Goal: Information Seeking & Learning: Learn about a topic

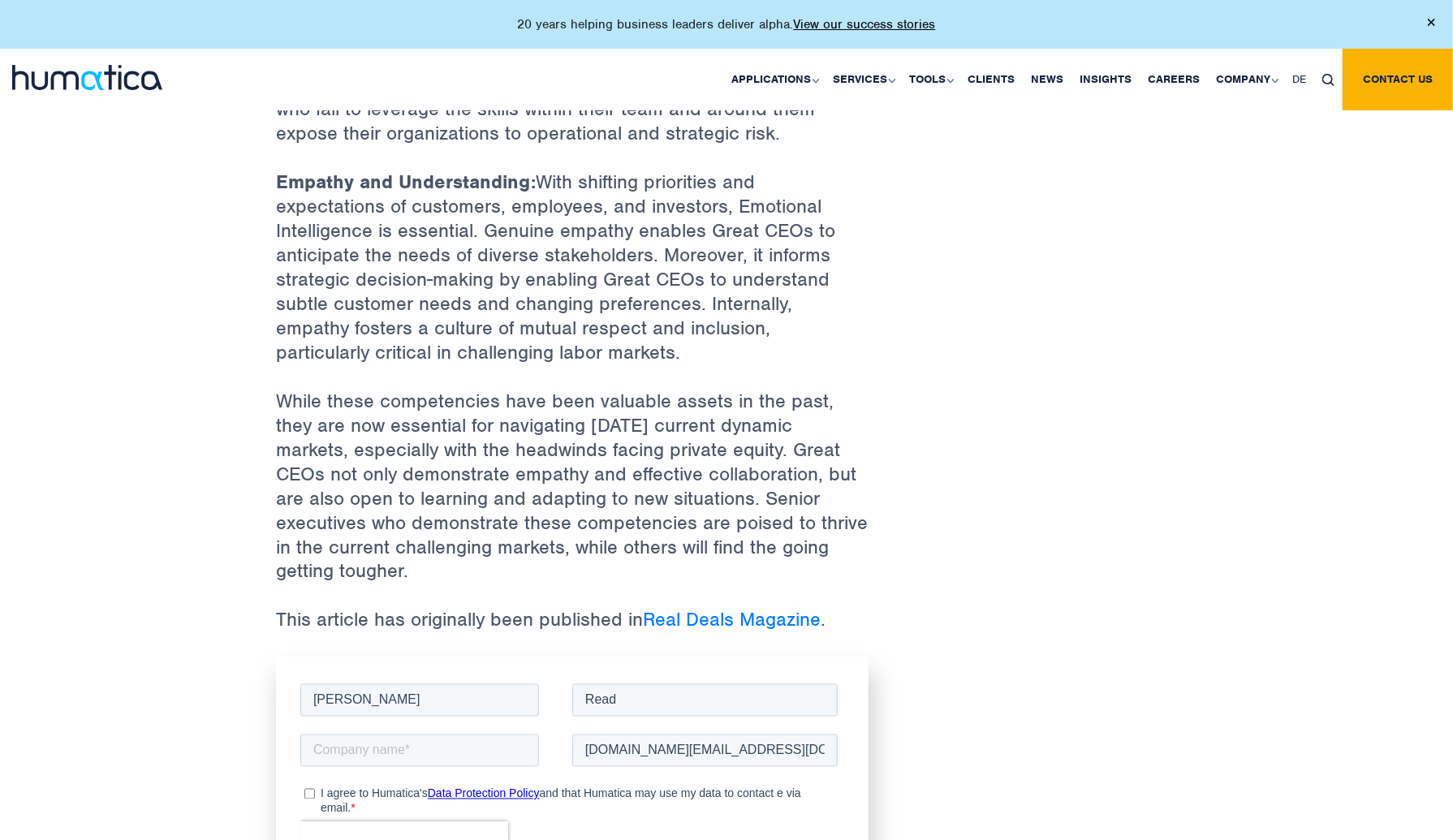
scroll to position [1460, 0]
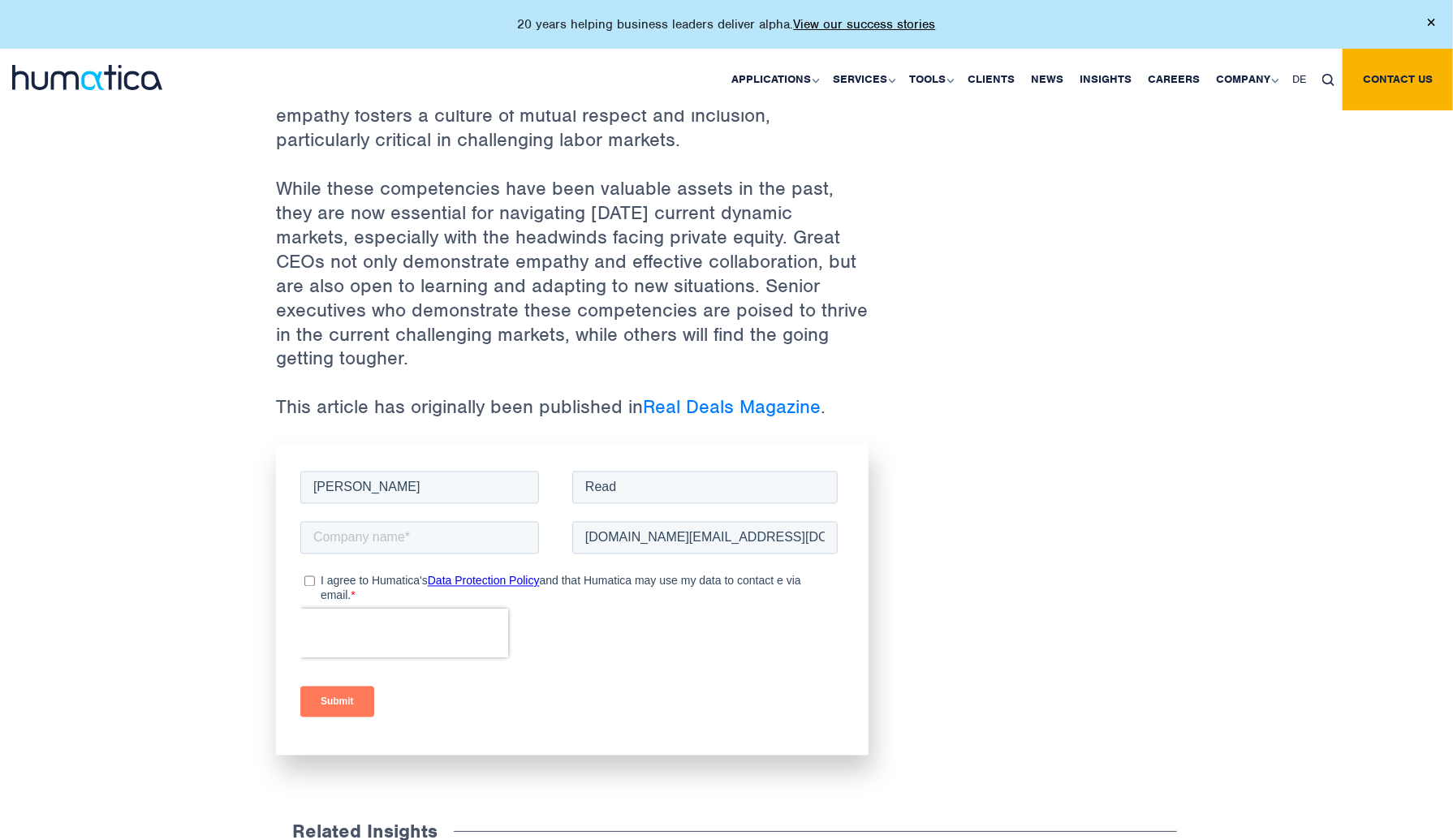
click at [603, 696] on div "Submit" at bounding box center [571, 700] width 544 height 58
click at [411, 542] on input "text" at bounding box center [419, 537] width 238 height 32
type input "Humatica"
click at [307, 578] on input "I agree to Humatica's Data Protection Policy and that Humatica may use my data …" at bounding box center [308, 580] width 11 height 11
checkbox input "true"
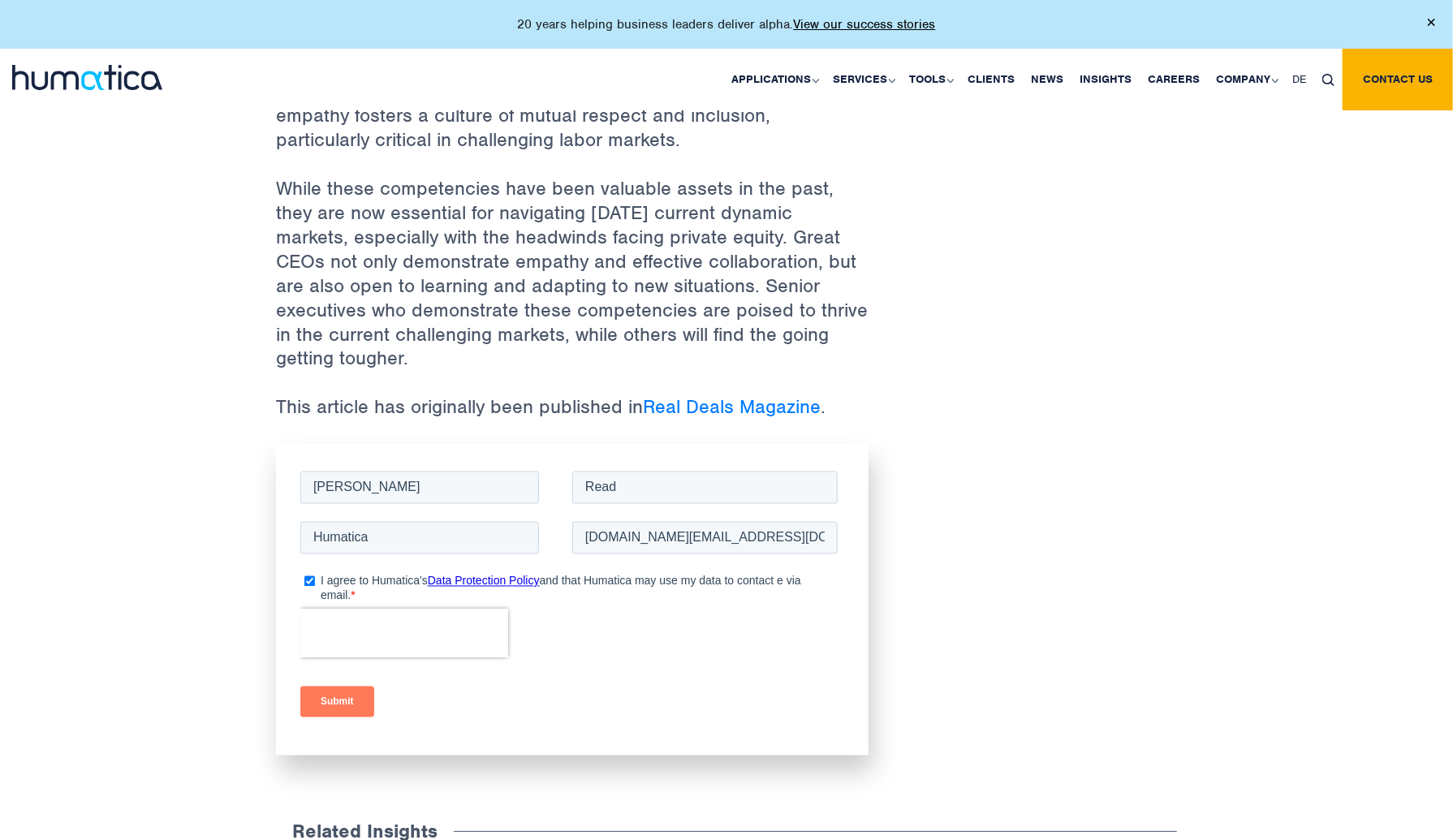
click at [327, 697] on input "Submit" at bounding box center [336, 701] width 74 height 31
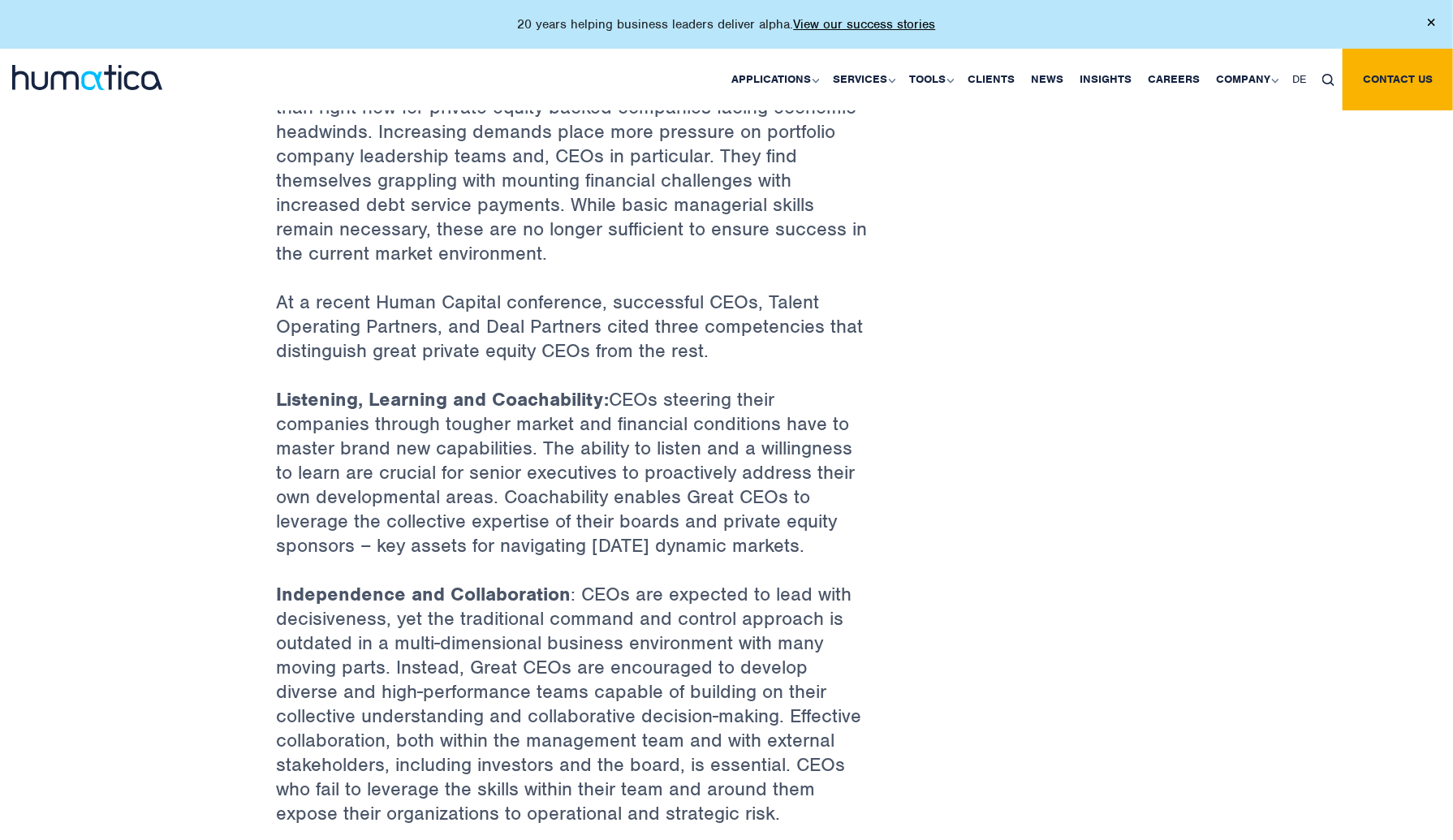
scroll to position [0, 0]
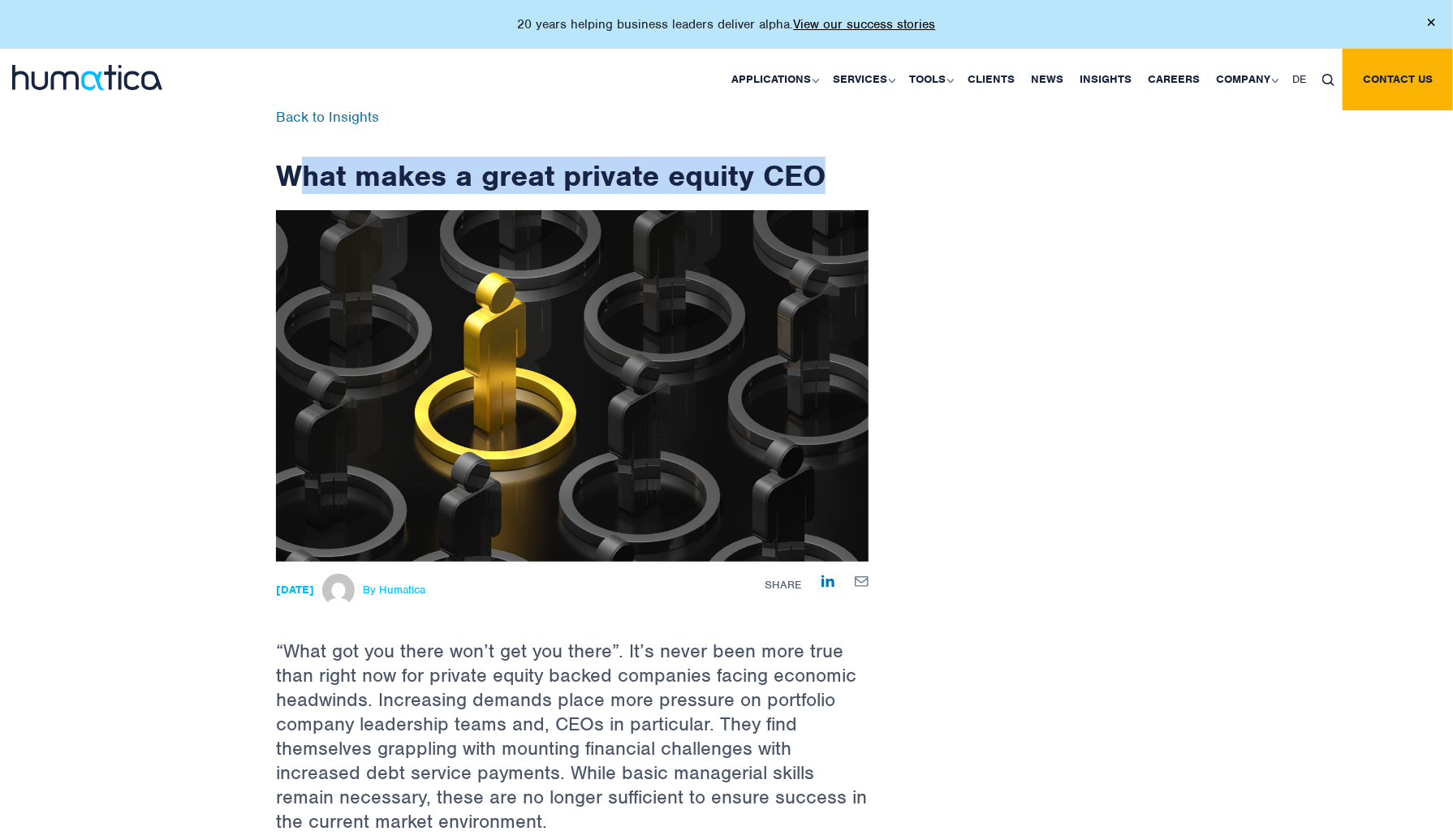
drag, startPoint x: 382, startPoint y: 174, endPoint x: 855, endPoint y: 177, distance: 473.0
click at [855, 177] on h1 "What makes a great private equity CEO" at bounding box center [572, 152] width 592 height 83
drag, startPoint x: 841, startPoint y: 177, endPoint x: 237, endPoint y: 168, distance: 604.1
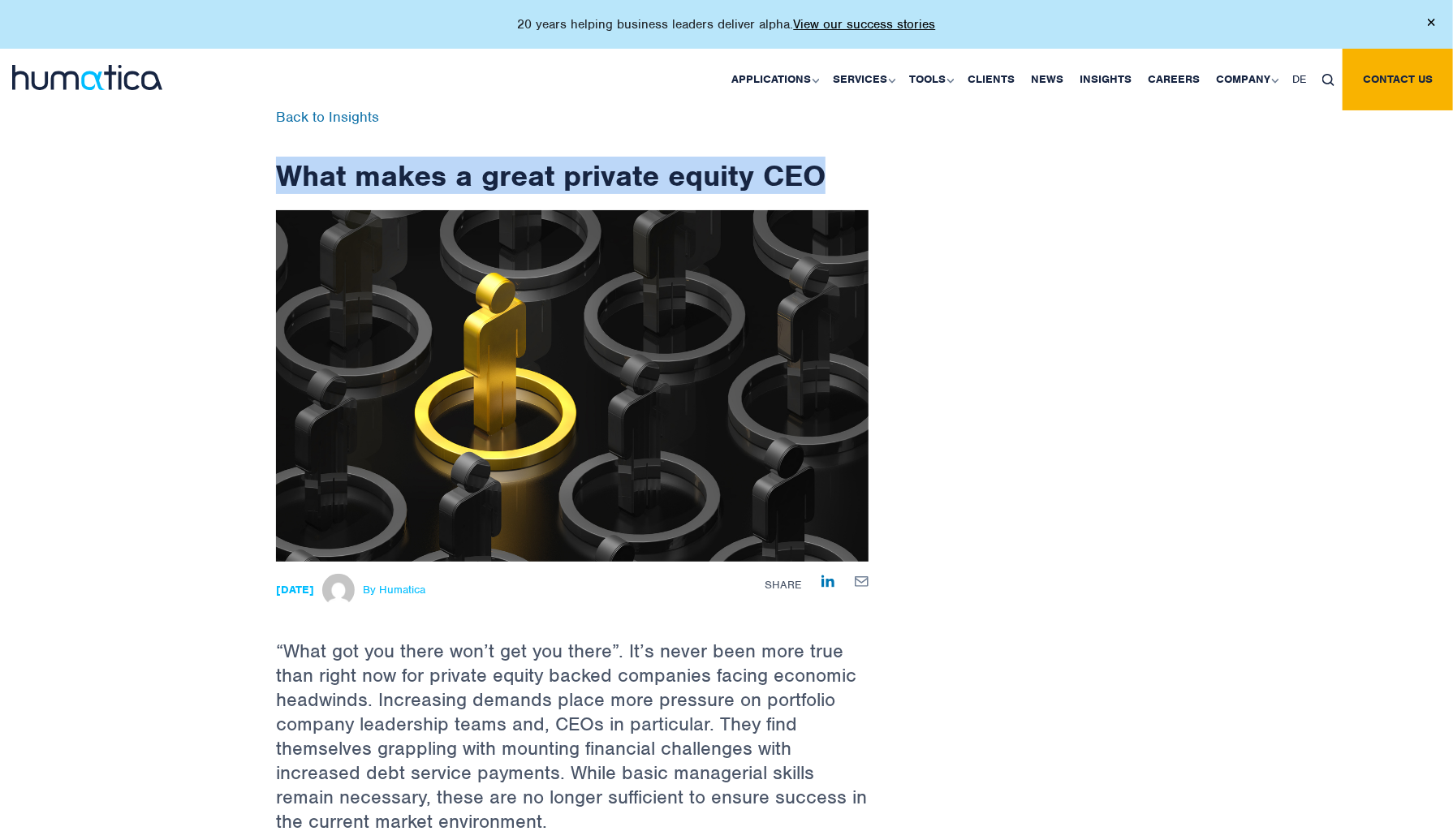
copy h1 "What makes a great private equity CEO"
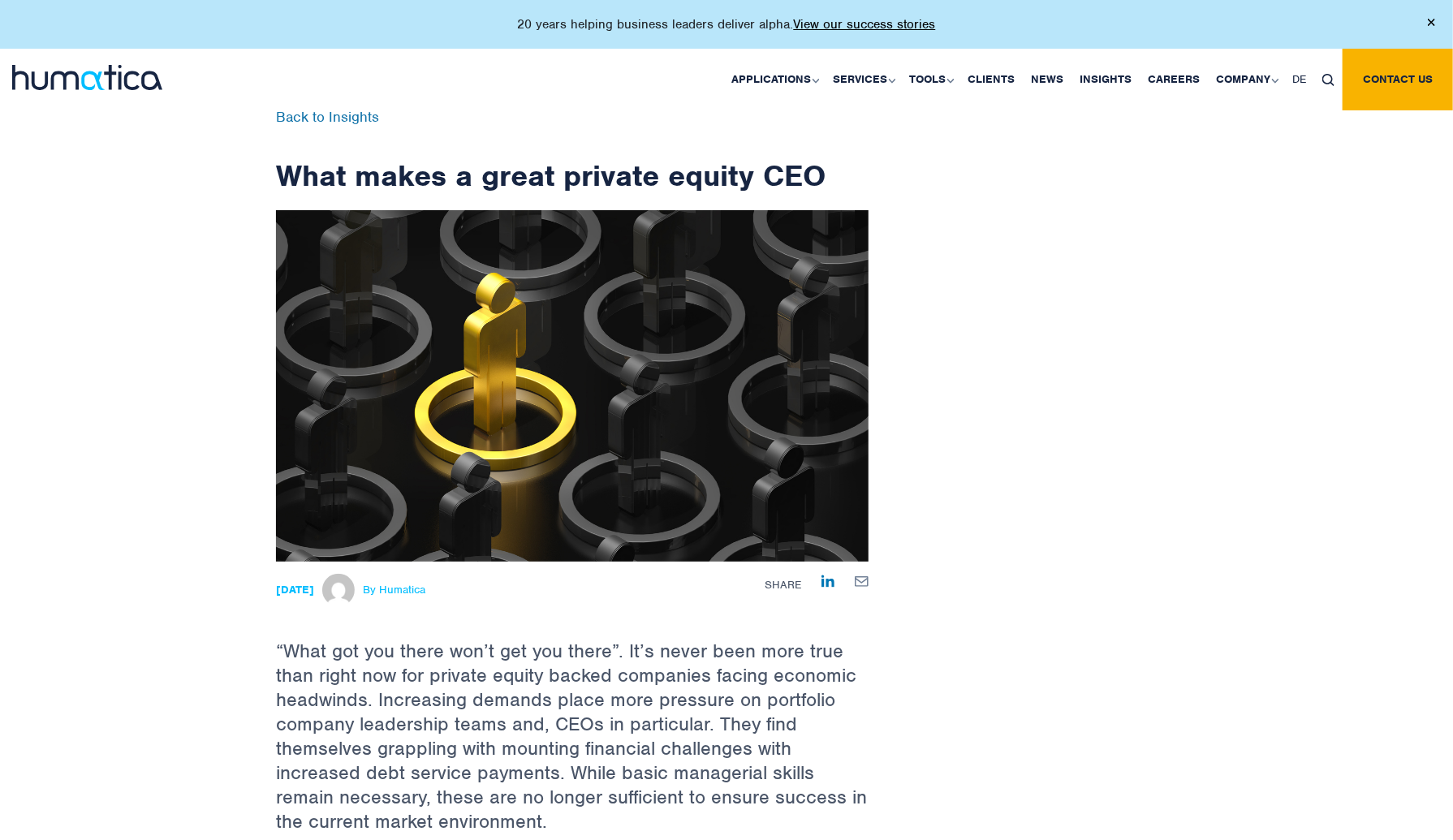
click at [579, 103] on div "Applications Pre-deal Organizational Due Diligence Post-deal Value Creation Pla…" at bounding box center [853, 79] width 1199 height 62
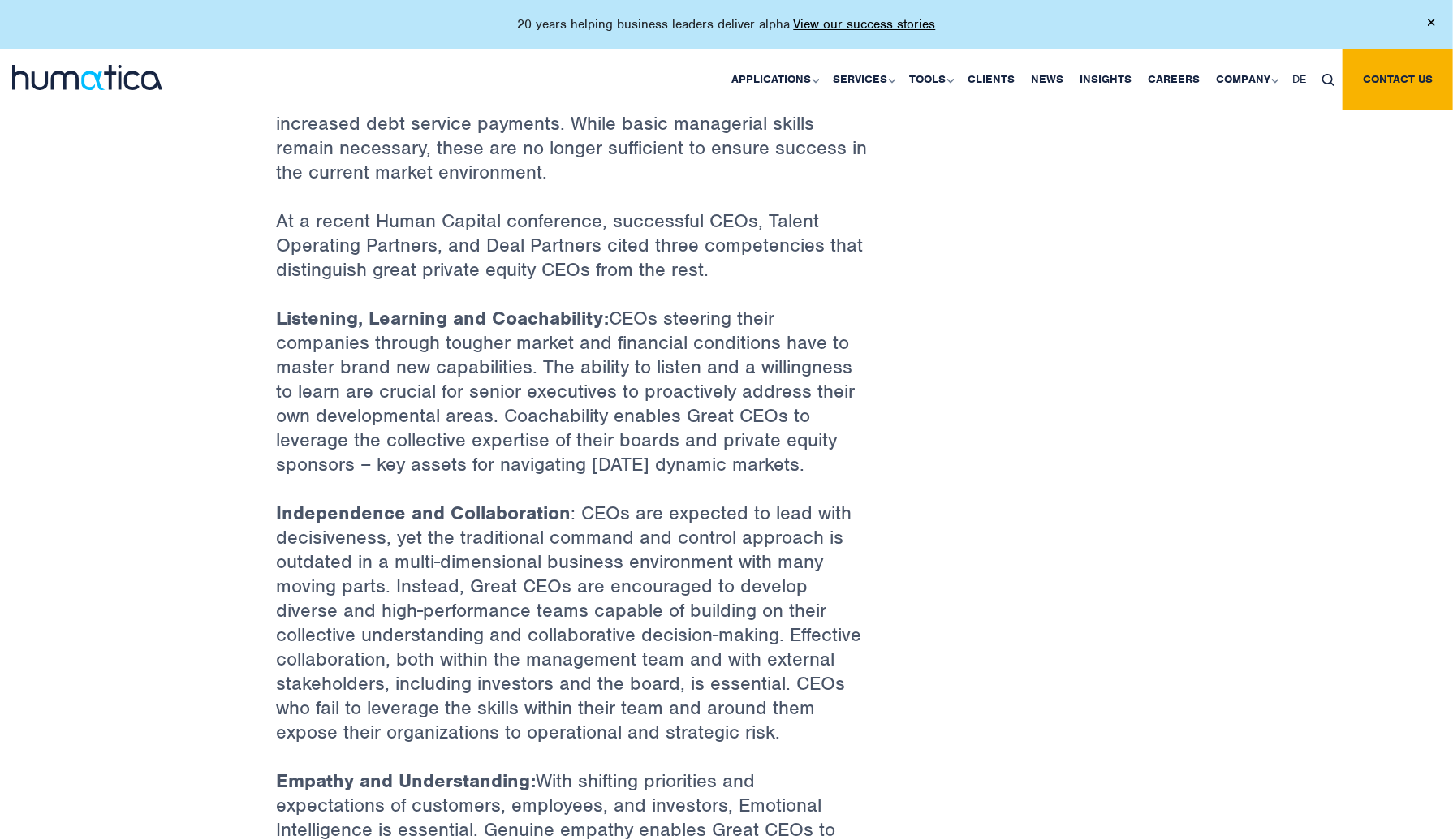
scroll to position [1380, 0]
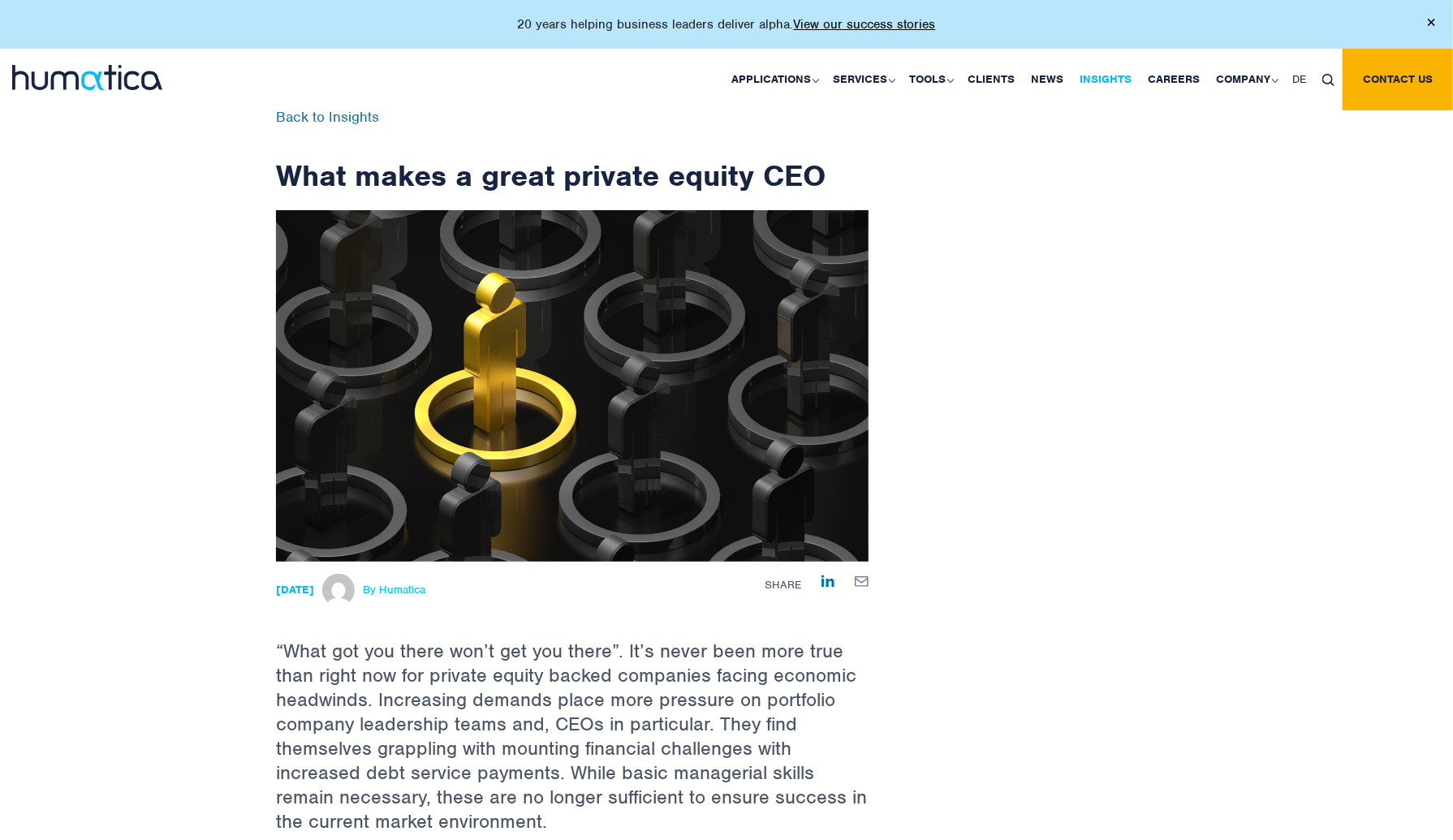
drag, startPoint x: 1001, startPoint y: 495, endPoint x: 1080, endPoint y: 78, distance: 424.4
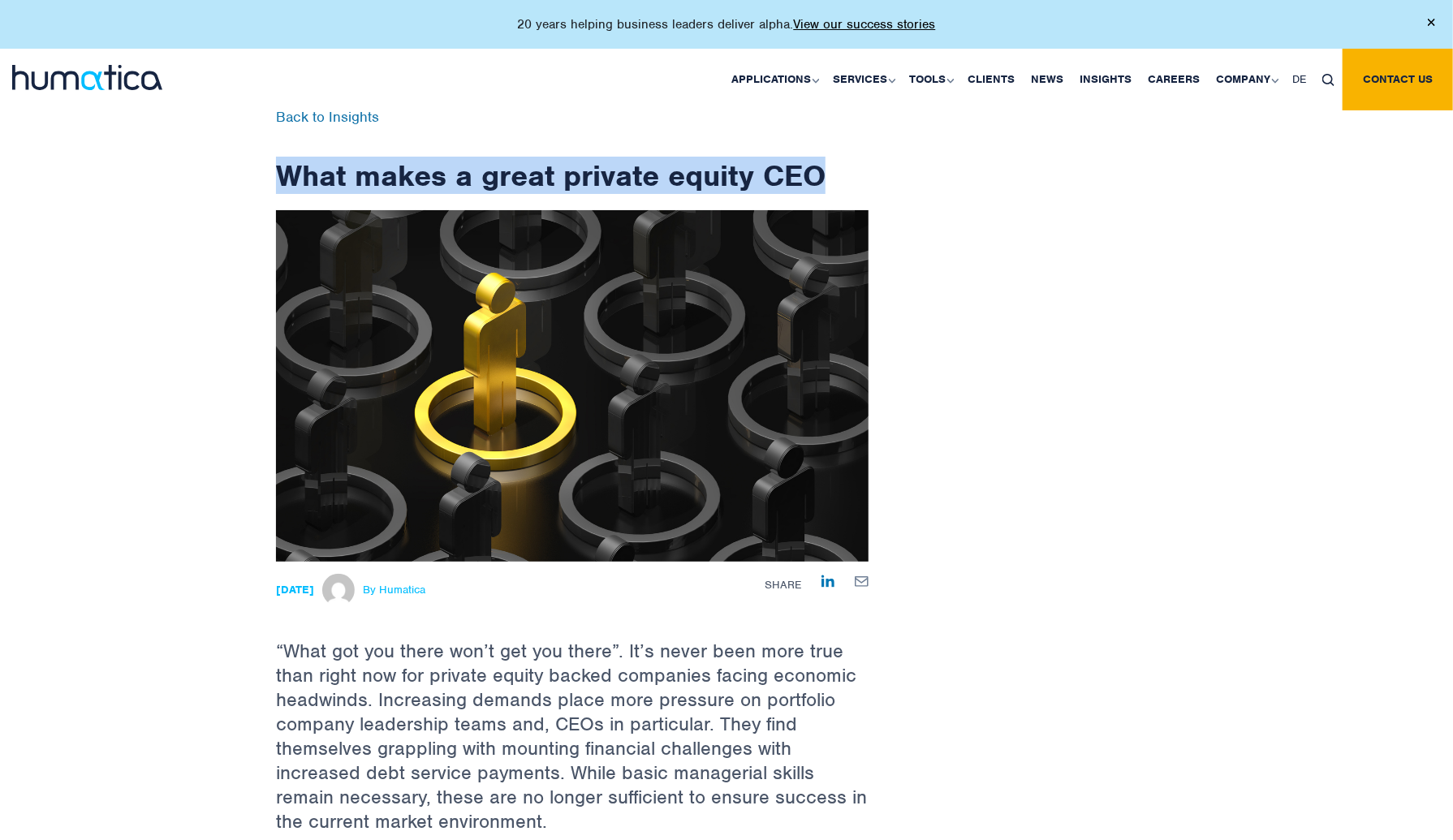
drag, startPoint x: 272, startPoint y: 170, endPoint x: 909, endPoint y: 178, distance: 637.1
copy h1 "What makes a great private equity CEO"
